Goal: Task Accomplishment & Management: Manage account settings

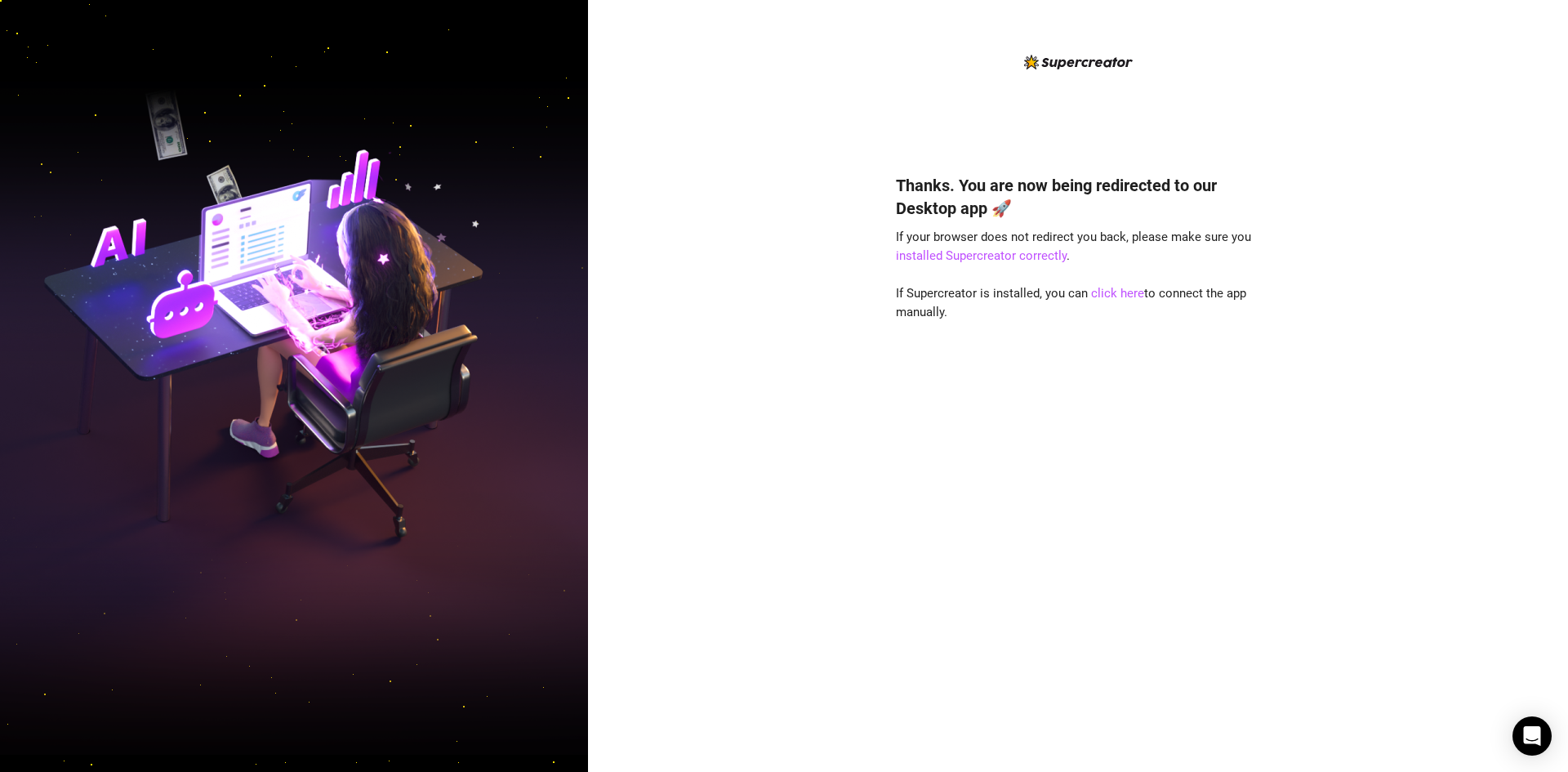
click at [623, 239] on div "Thanks. You are now being redirected to our Desktop app 🚀 If your browser does …" at bounding box center [1077, 386] width 980 height 772
click at [604, 353] on div "Thanks. You are now being redirected to our Desktop app 🚀 If your browser does …" at bounding box center [1077, 386] width 980 height 772
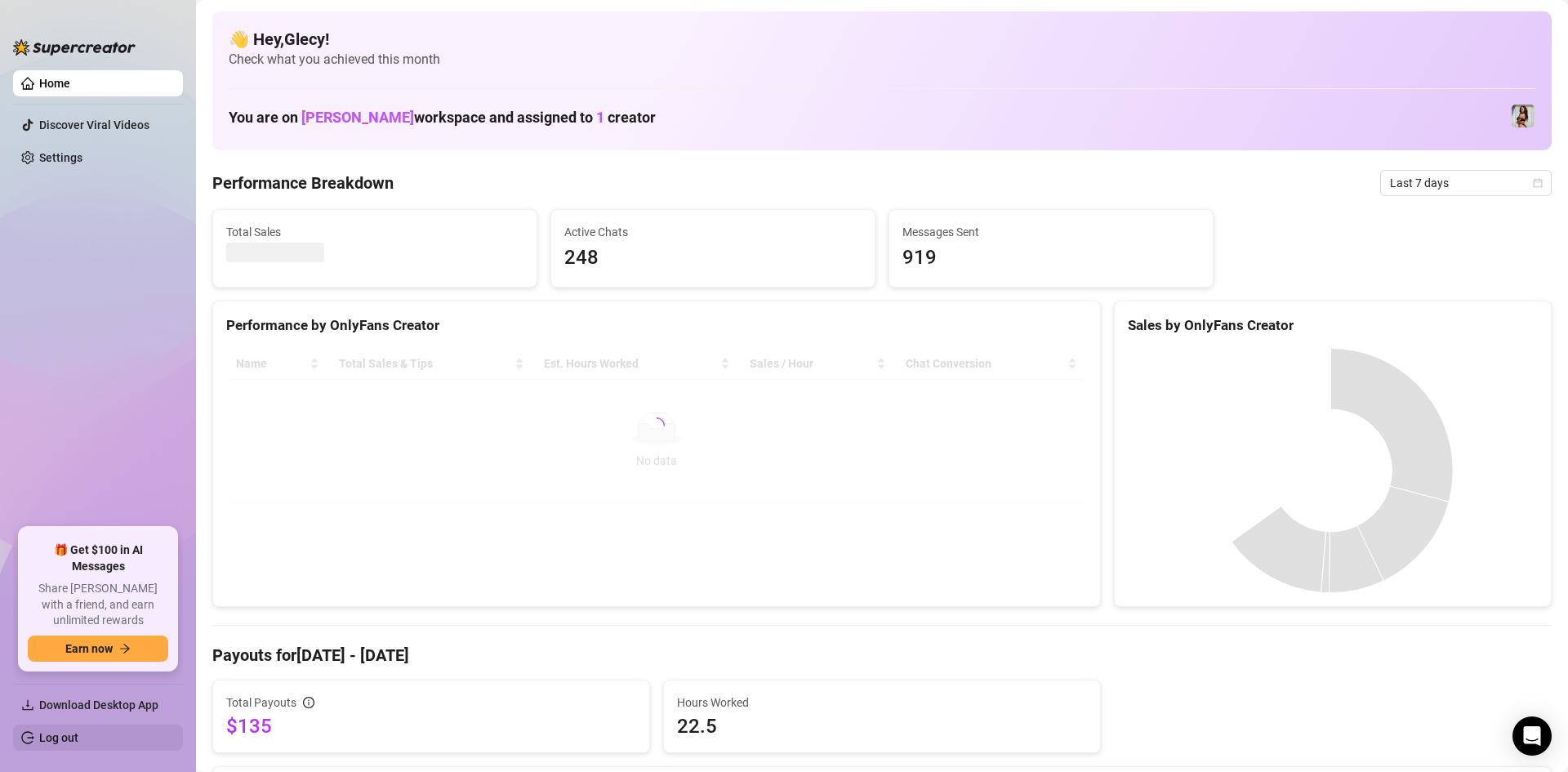
click at [61, 735] on link "Log out" at bounding box center [59, 737] width 39 height 13
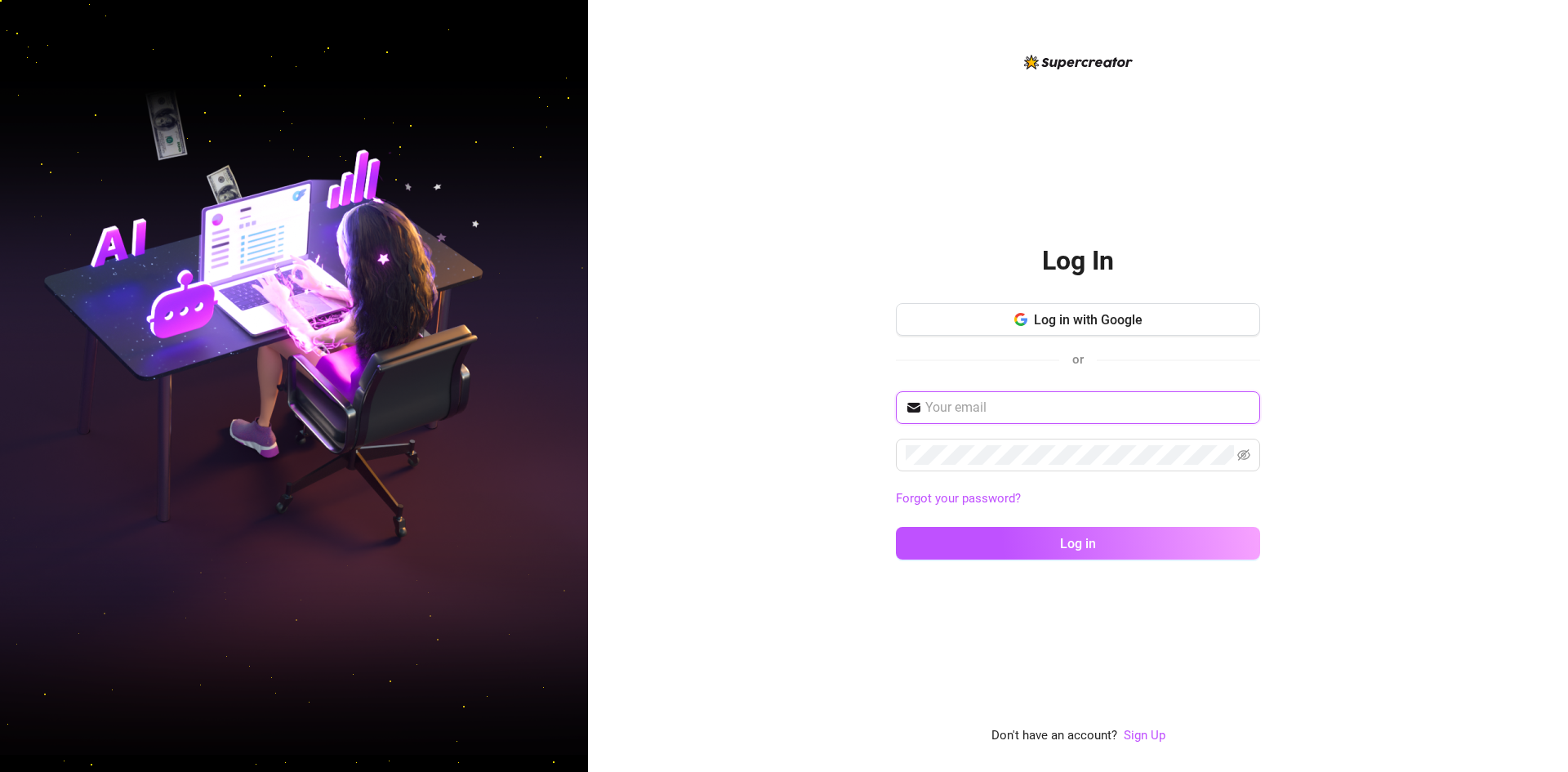
click at [1002, 414] on input "text" at bounding box center [1088, 407] width 325 height 19
type input "[EMAIL_ADDRESS][DOMAIN_NAME]"
click at [896, 527] on button "Log in" at bounding box center [1078, 543] width 364 height 33
